Goal: Information Seeking & Learning: Understand process/instructions

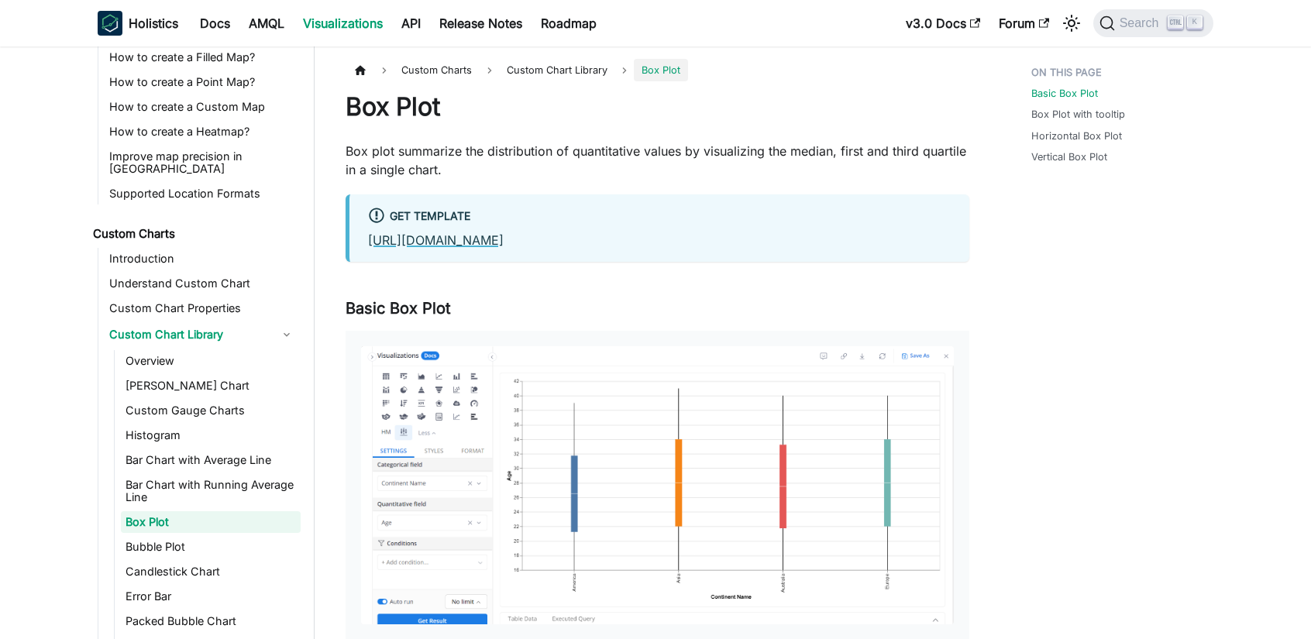
click at [448, 244] on link "[URL][DOMAIN_NAME]" at bounding box center [436, 241] width 136 height 16
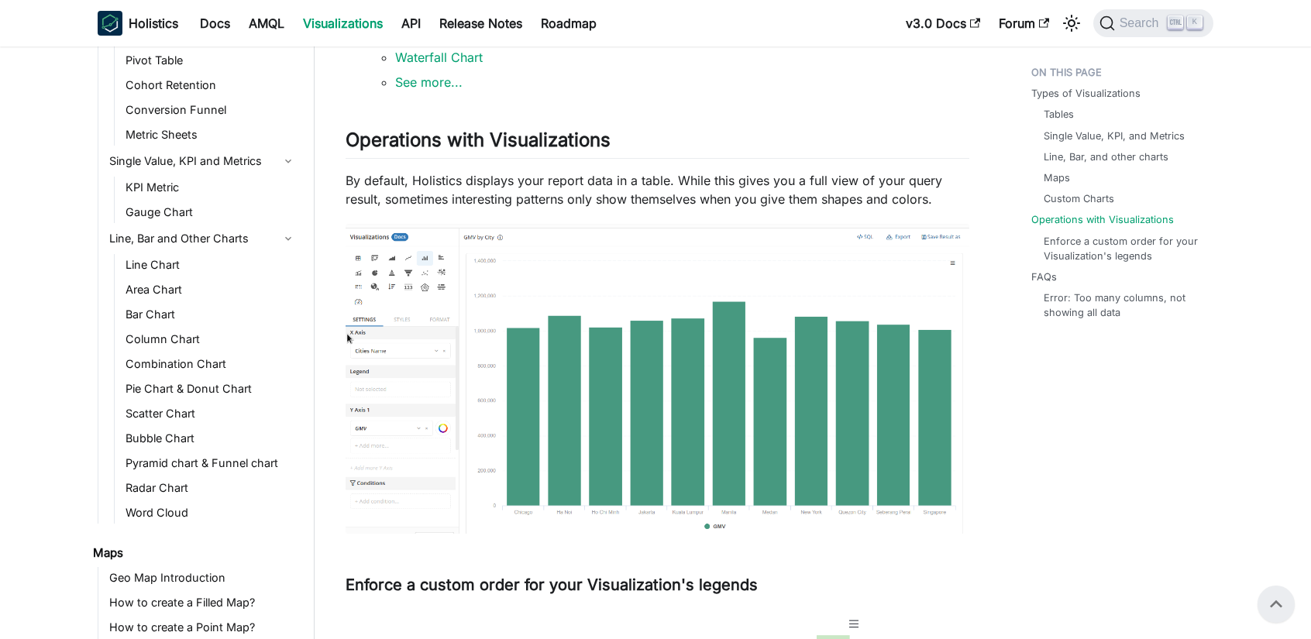
scroll to position [930, 0]
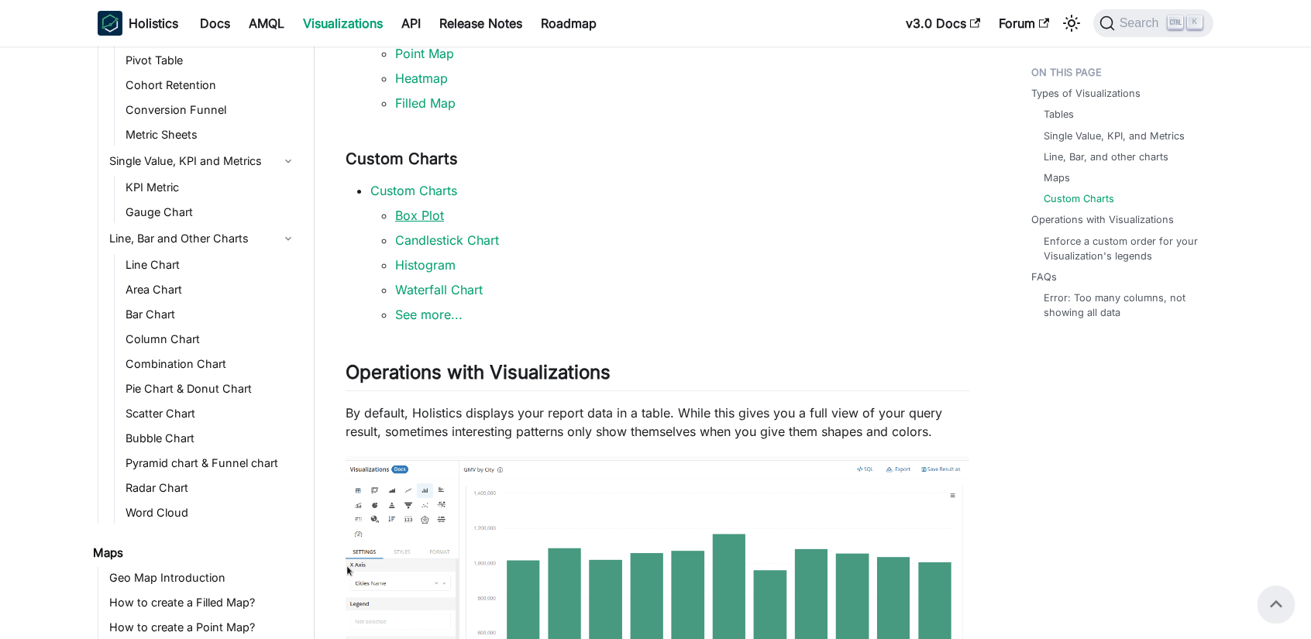
click at [437, 219] on link "Box Plot" at bounding box center [419, 216] width 49 height 16
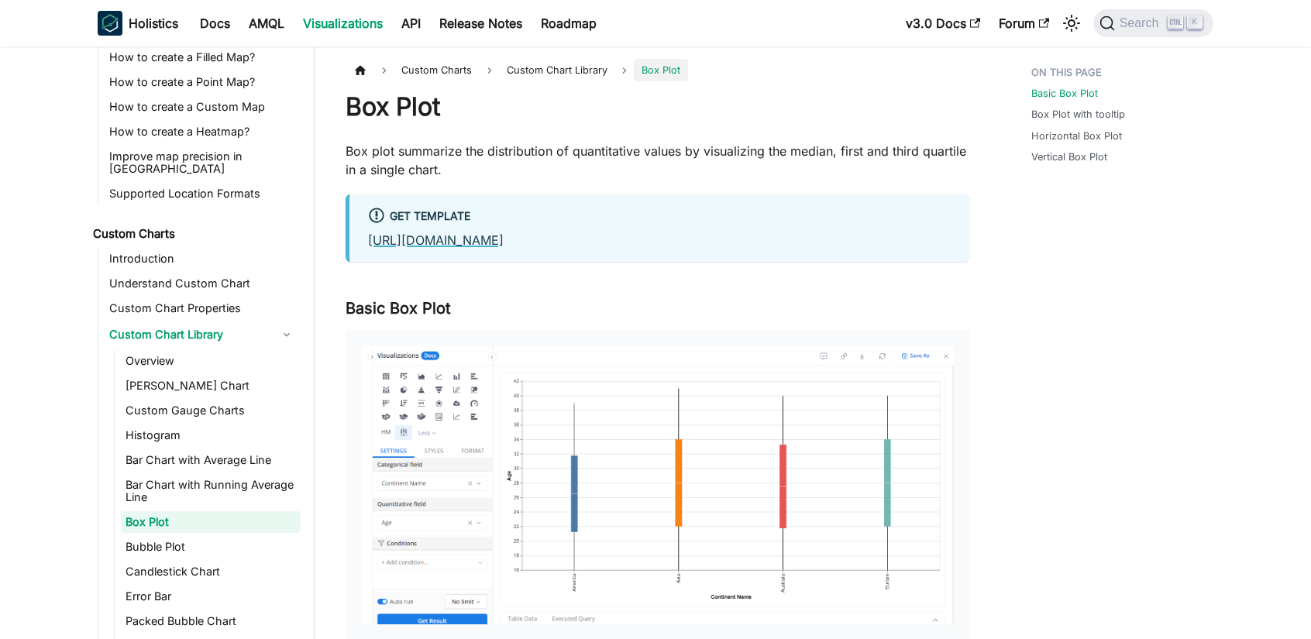
click at [498, 233] on p "[URL][DOMAIN_NAME]" at bounding box center [659, 240] width 583 height 19
click at [499, 234] on link "[URL][DOMAIN_NAME]" at bounding box center [436, 241] width 136 height 16
